Goal: Task Accomplishment & Management: Complete application form

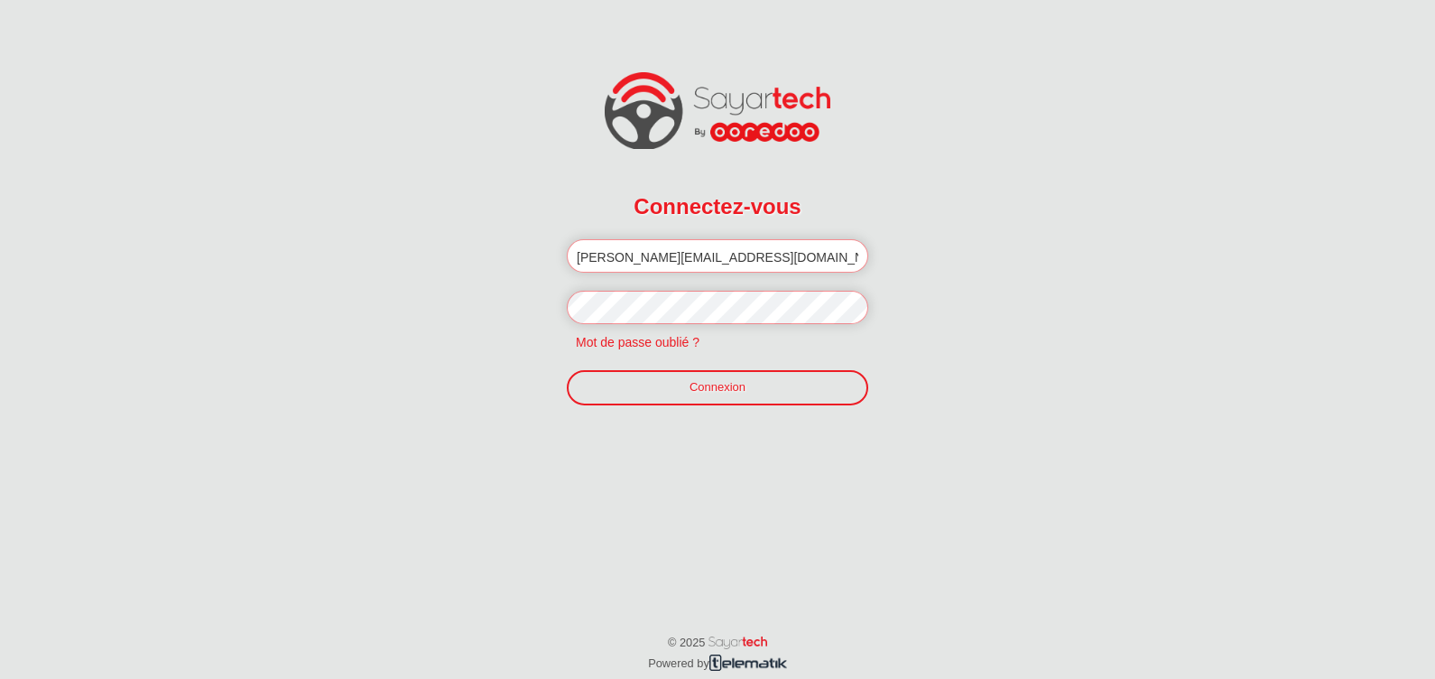
click at [763, 374] on link "Connexion" at bounding box center [717, 387] width 301 height 34
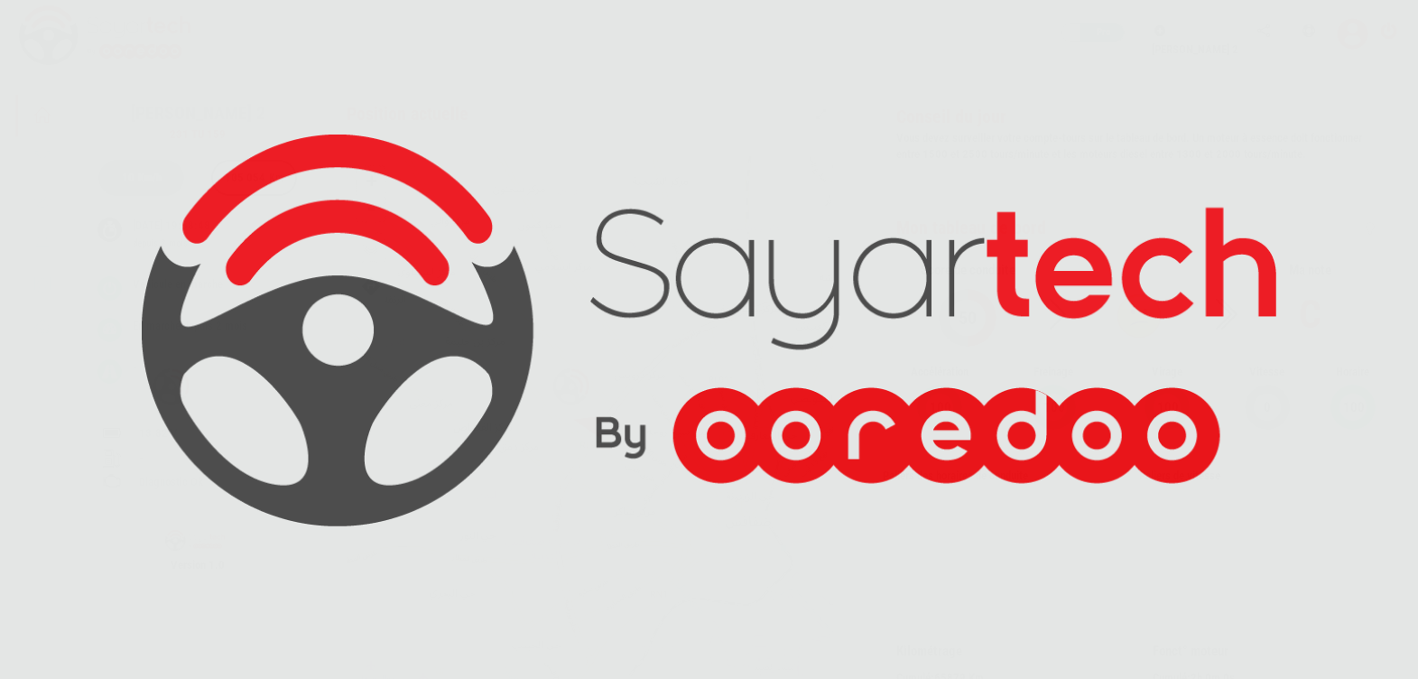
scroll to position [53, 0]
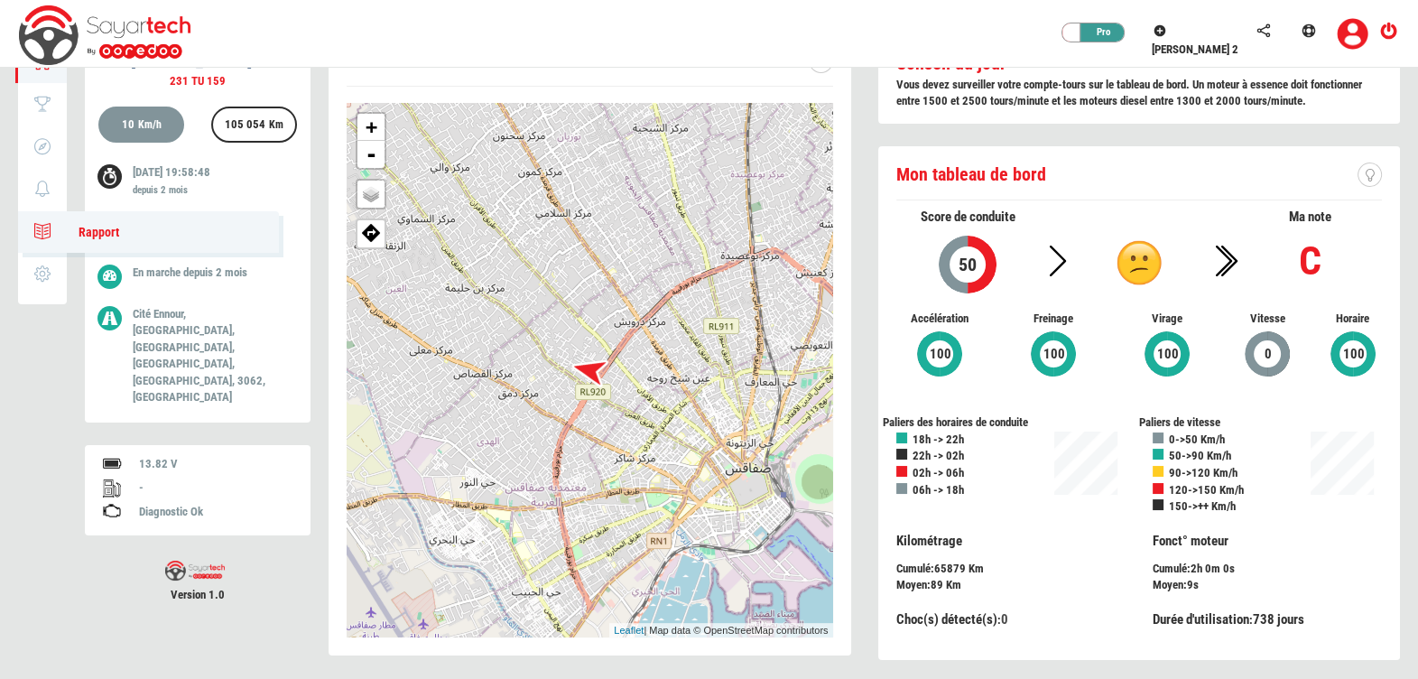
click at [47, 225] on icon at bounding box center [42, 231] width 21 height 13
type input "[DATE]"
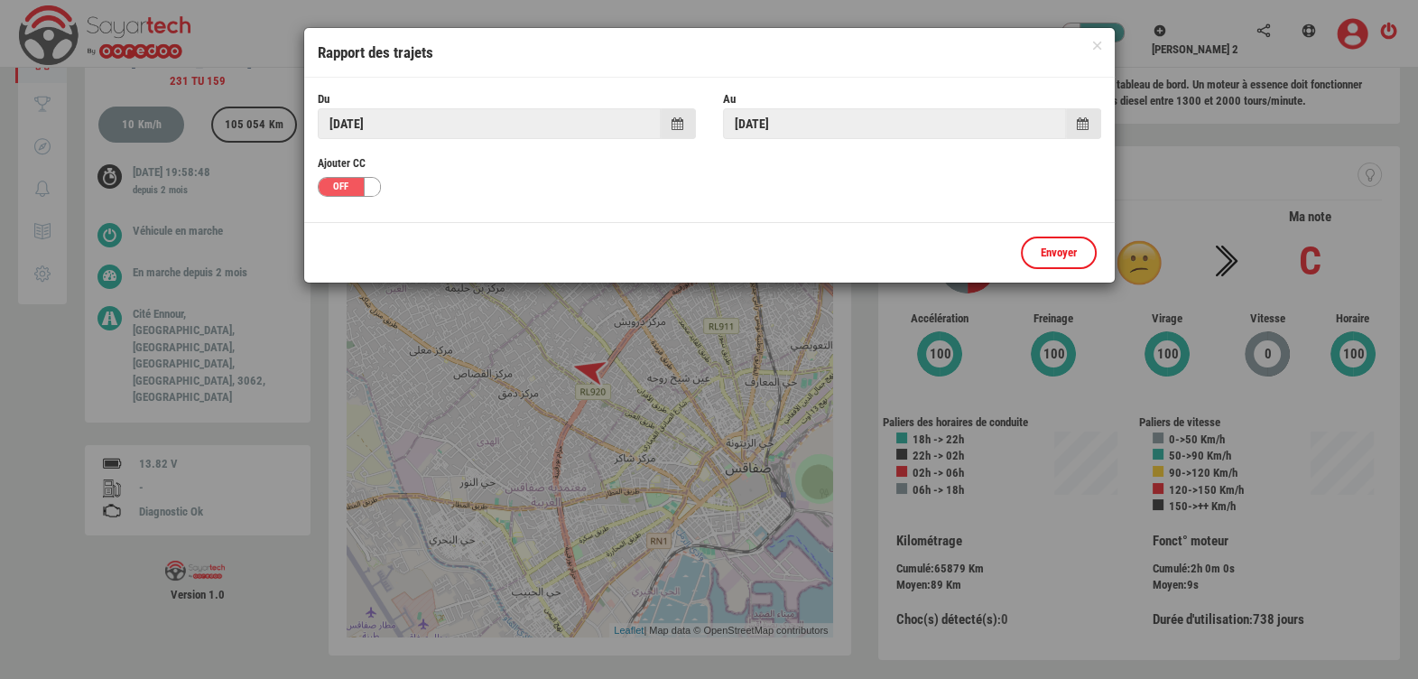
click at [672, 118] on span at bounding box center [678, 123] width 12 height 13
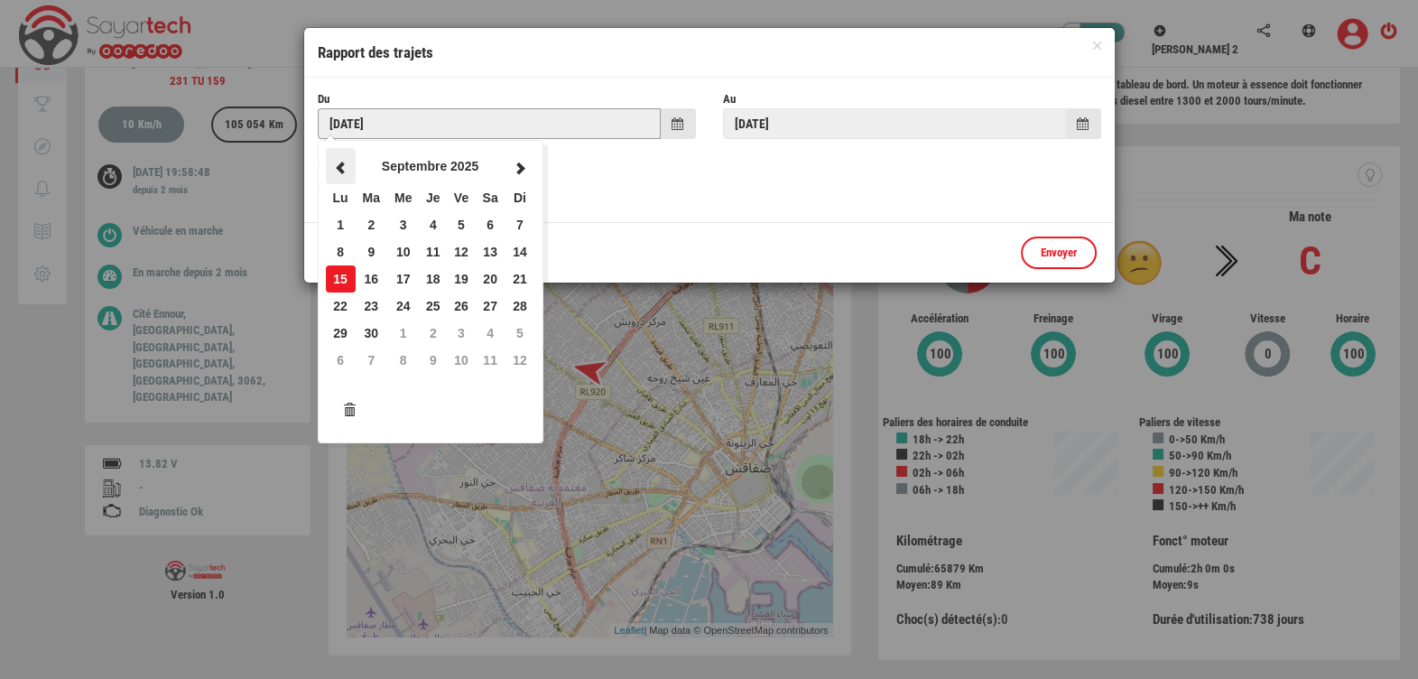
click at [332, 162] on span at bounding box center [340, 168] width 16 height 13
click at [330, 306] on td "21" at bounding box center [341, 305] width 30 height 27
type input "[DATE]"
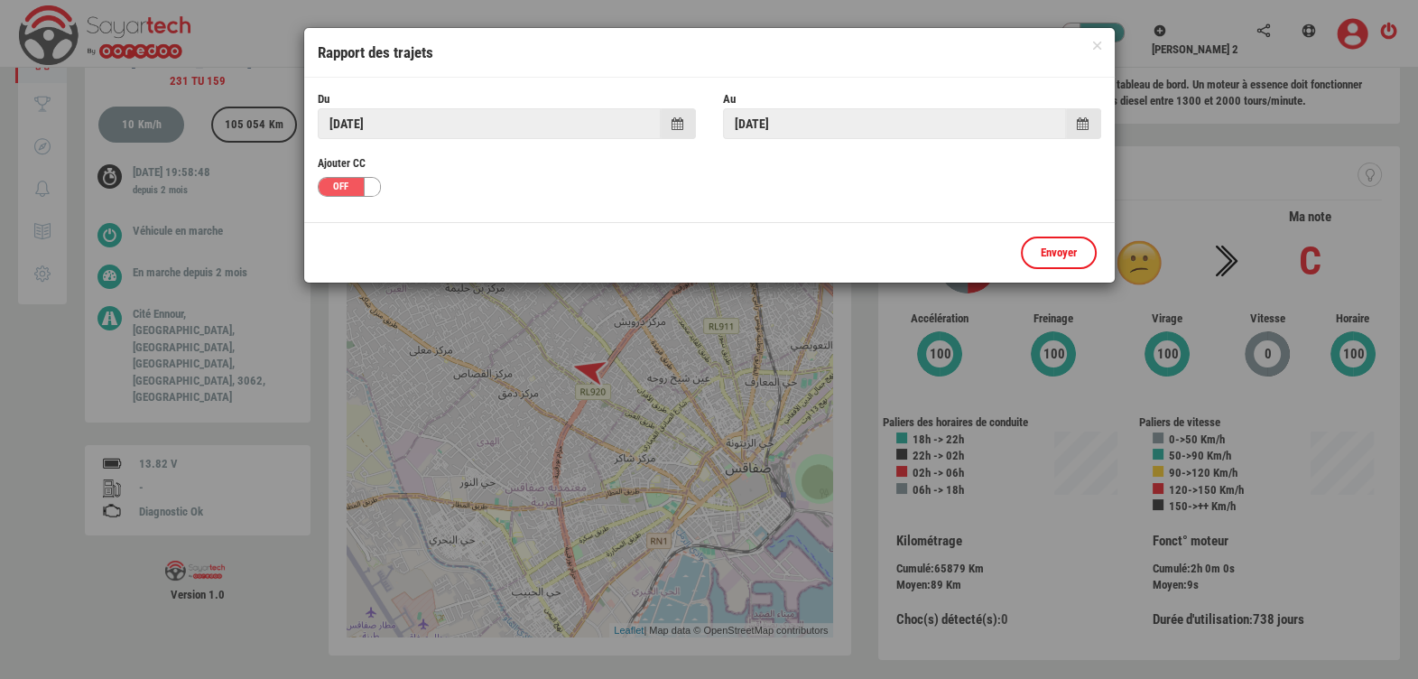
click at [1077, 125] on span at bounding box center [1083, 123] width 12 height 13
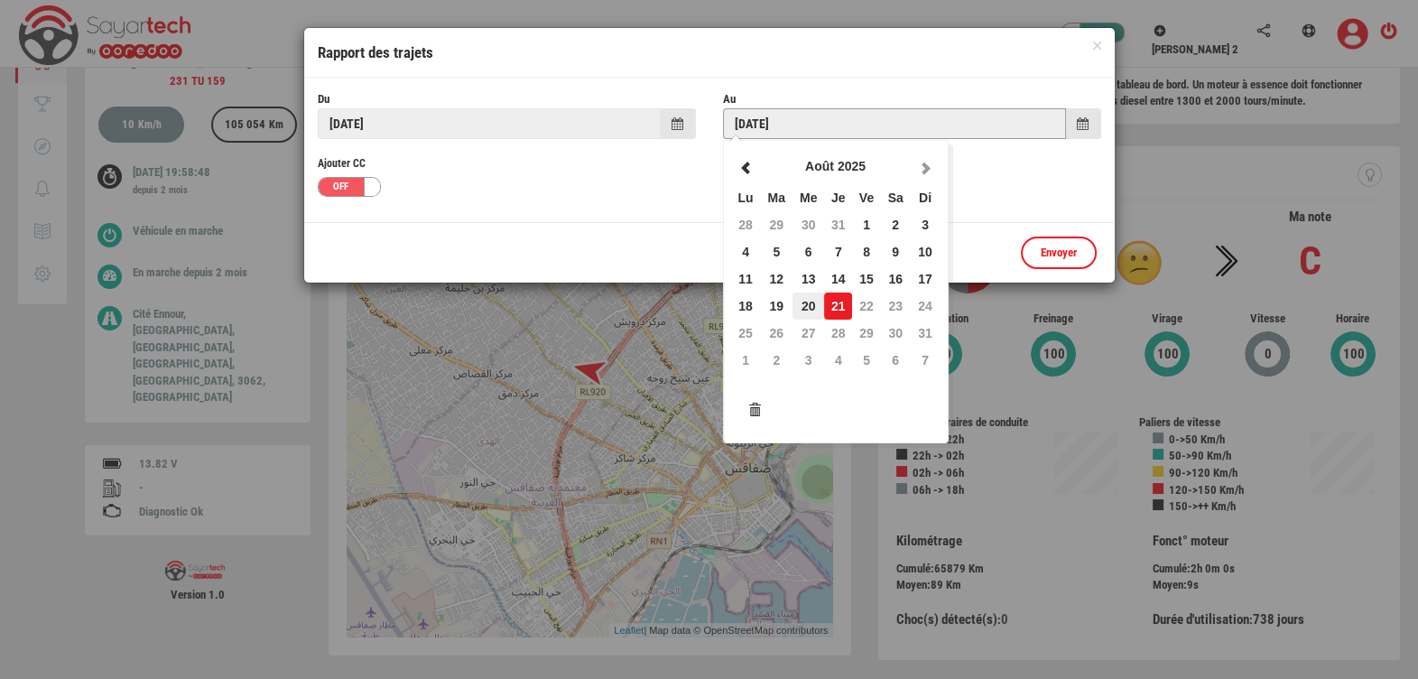
click at [795, 299] on td "20" at bounding box center [809, 305] width 32 height 27
type input "[DATE]"
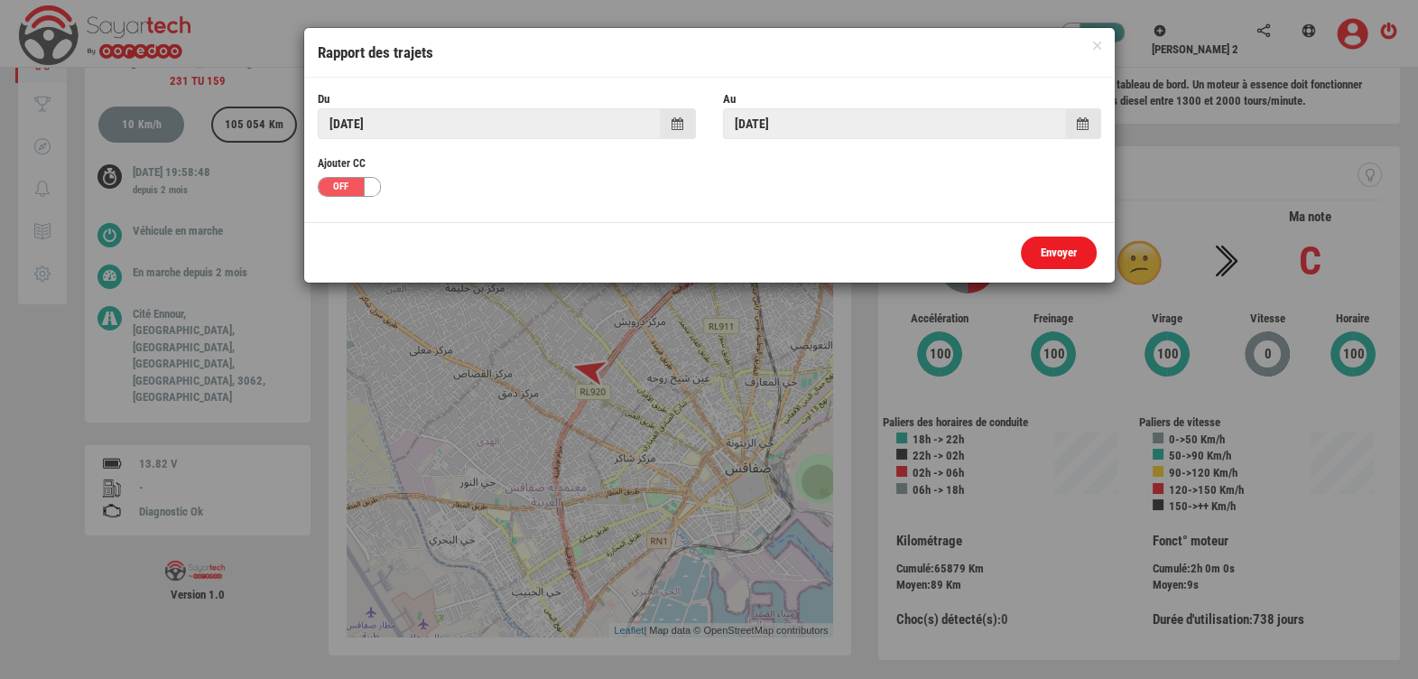
click at [1048, 245] on link "Envoyer" at bounding box center [1059, 253] width 76 height 33
